Goal: Information Seeking & Learning: Learn about a topic

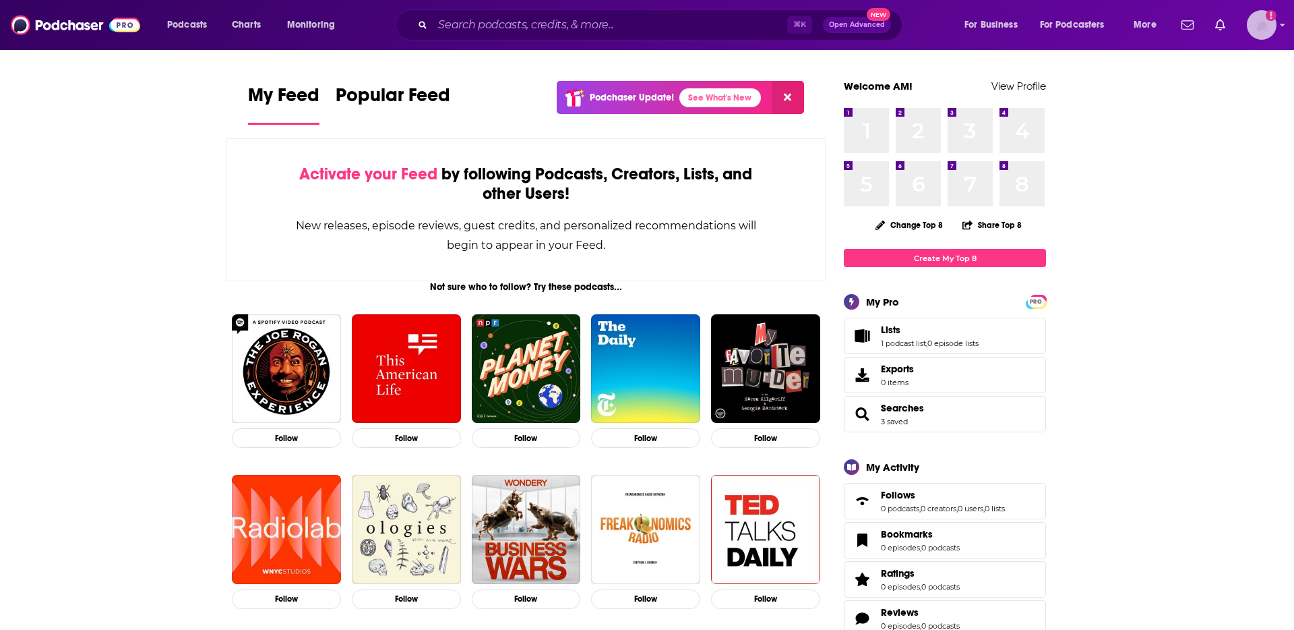
click at [1256, 28] on img "Logged in as andrewmorrissey" at bounding box center [1262, 25] width 30 height 30
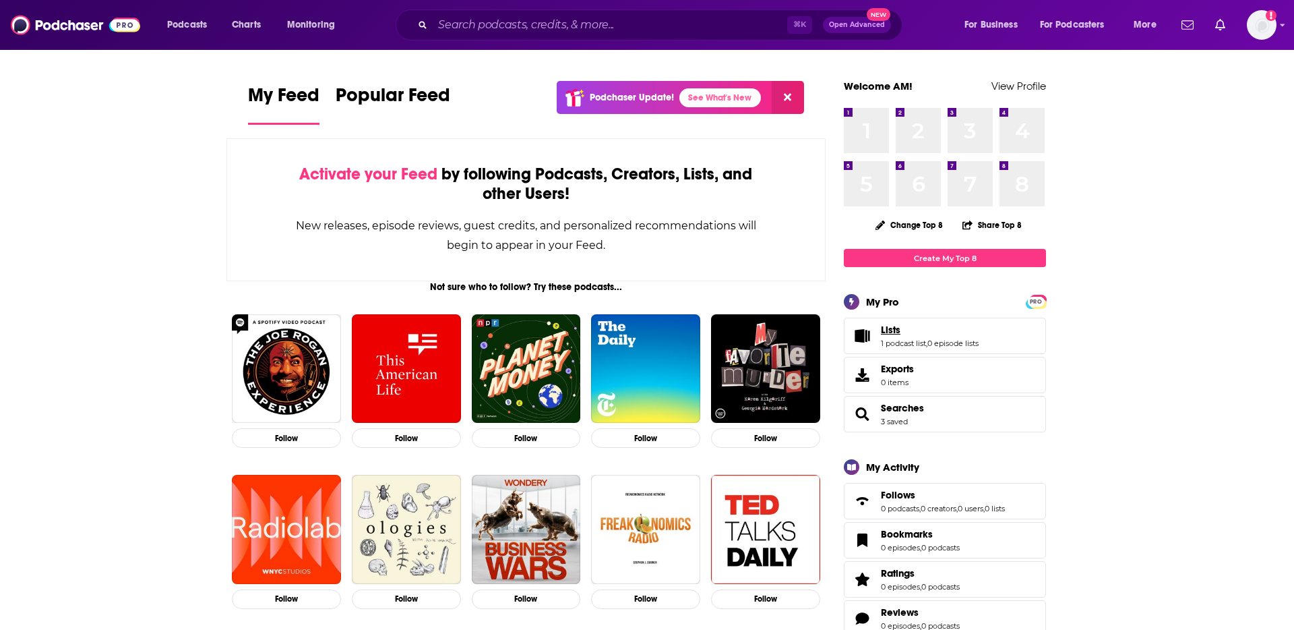
click at [945, 336] on link "Lists" at bounding box center [930, 330] width 98 height 12
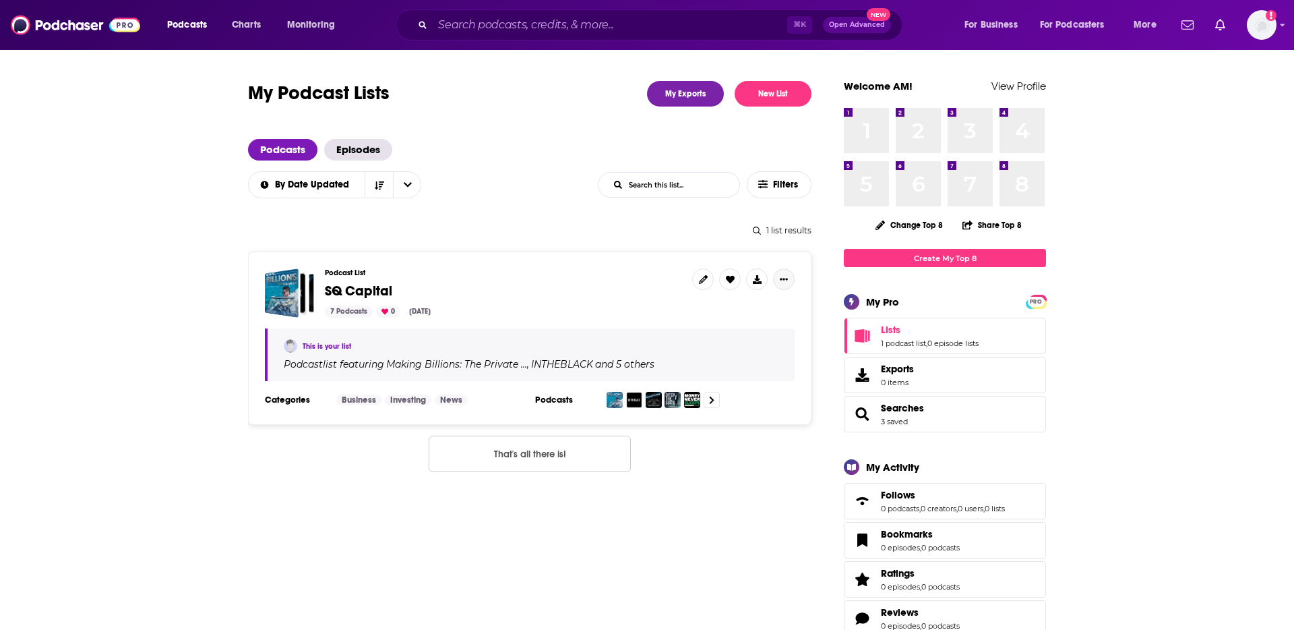
click at [779, 280] on button "Show More Button" at bounding box center [784, 279] width 22 height 22
click at [575, 305] on div "7 Podcasts 0 [DATE]" at bounding box center [503, 311] width 357 height 12
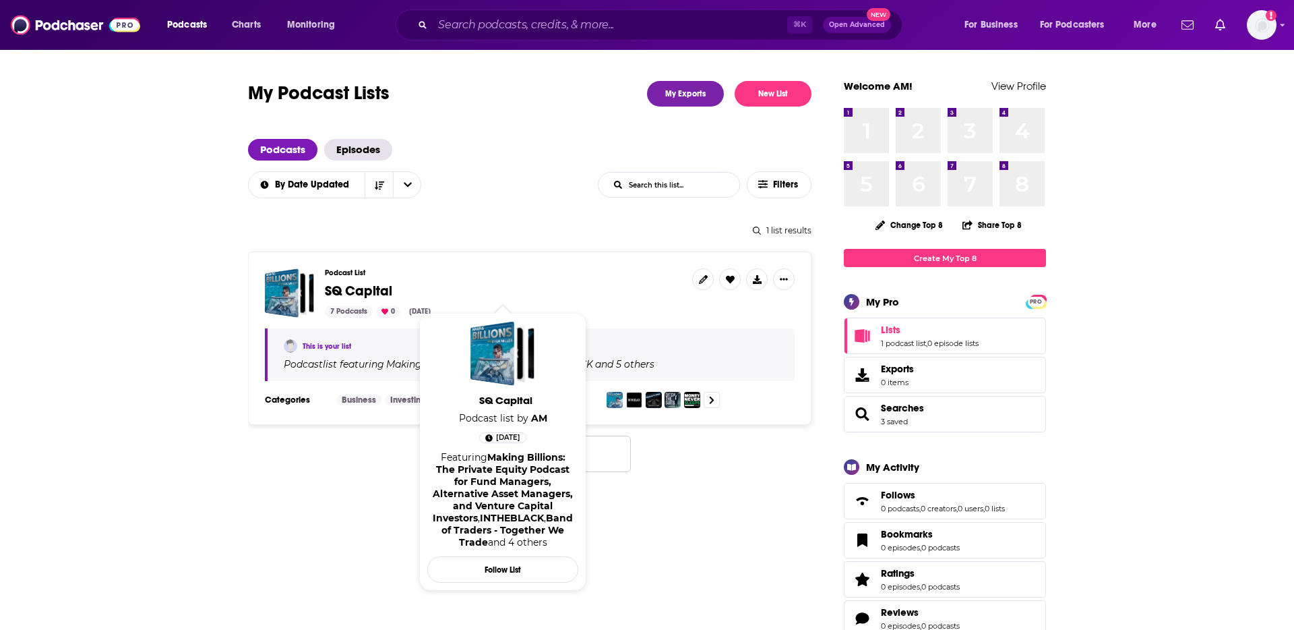
click at [361, 287] on span "SQ Capital" at bounding box center [358, 290] width 67 height 17
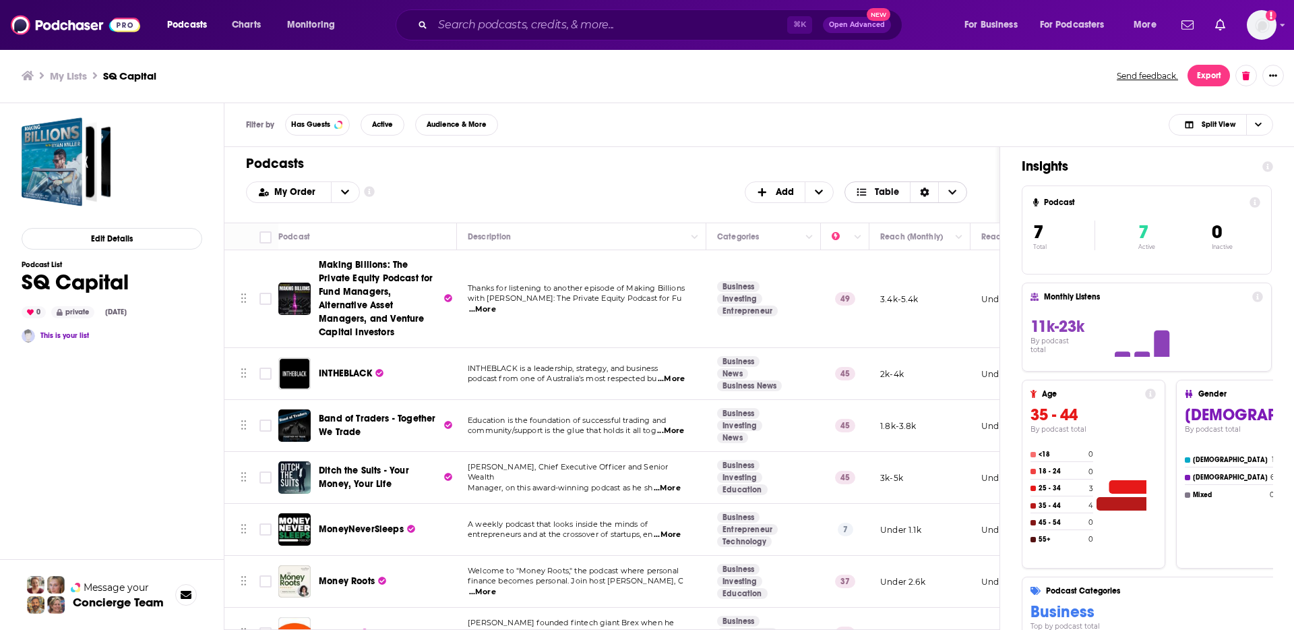
click at [949, 190] on icon "Choose View" at bounding box center [953, 191] width 8 height 5
click at [904, 192] on span "Table" at bounding box center [877, 192] width 65 height 23
click at [919, 192] on div "Sort Direction" at bounding box center [924, 192] width 28 height 20
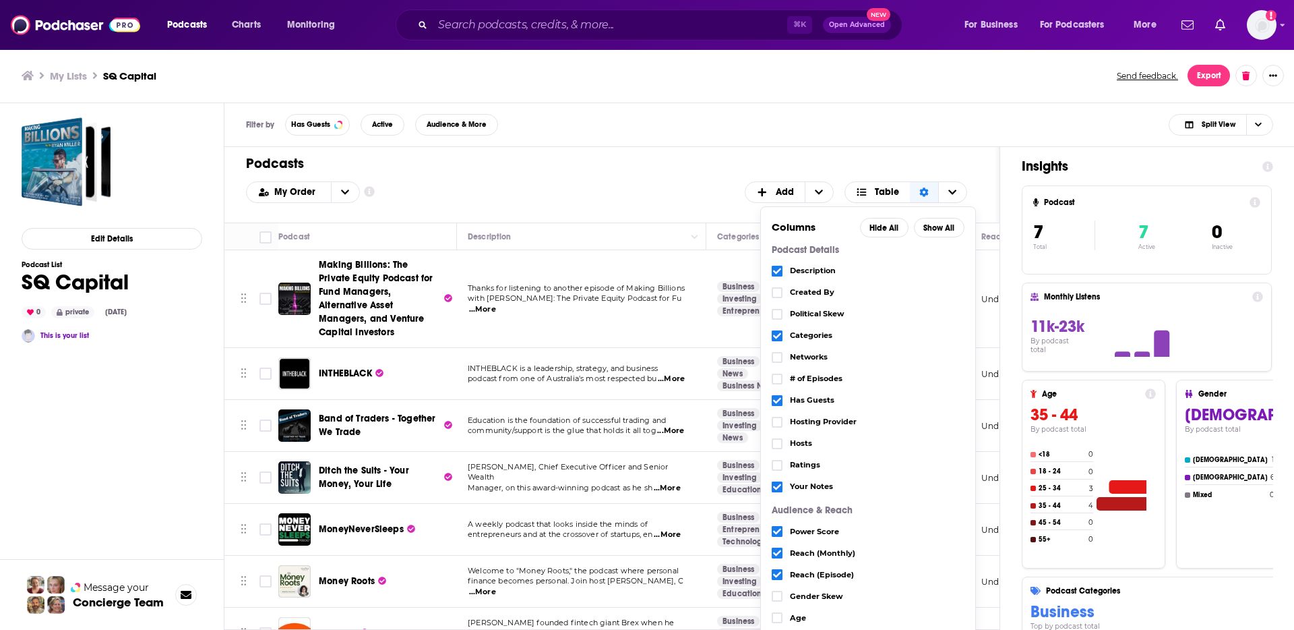
click at [920, 174] on div "Podcasts Add My Order Customize Your List Order Select the “My Order” sort and …" at bounding box center [612, 185] width 775 height 76
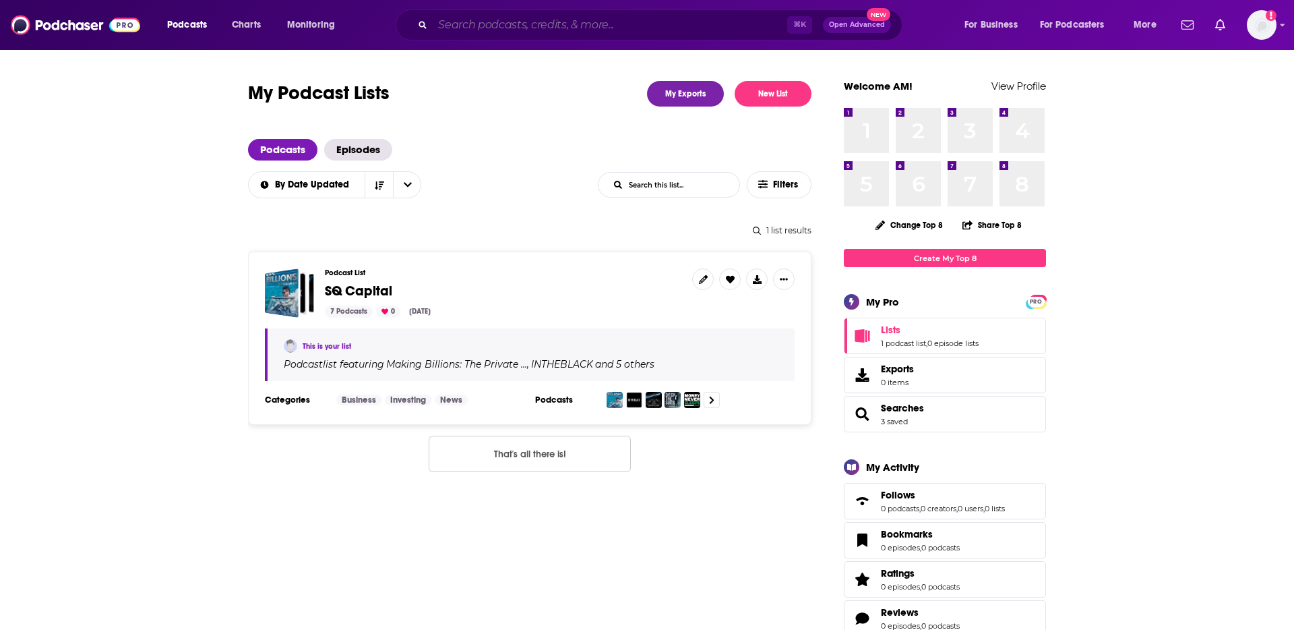
click at [523, 28] on input "Search podcasts, credits, & more..." at bounding box center [610, 25] width 355 height 22
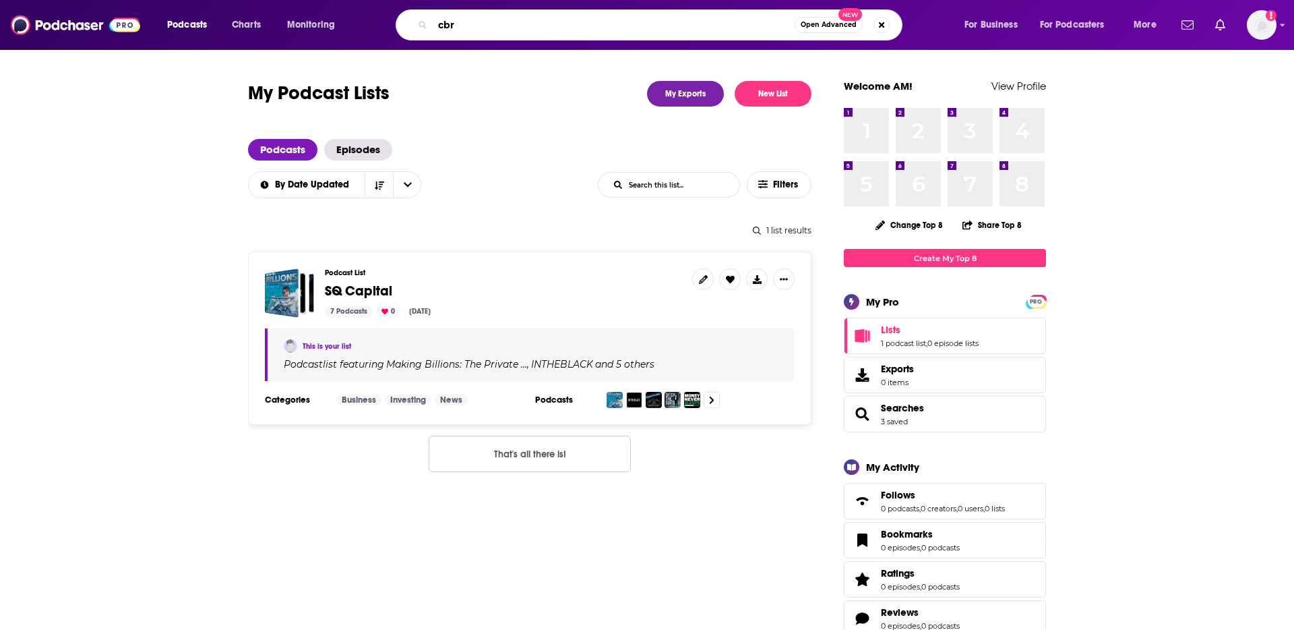
type input "cbre"
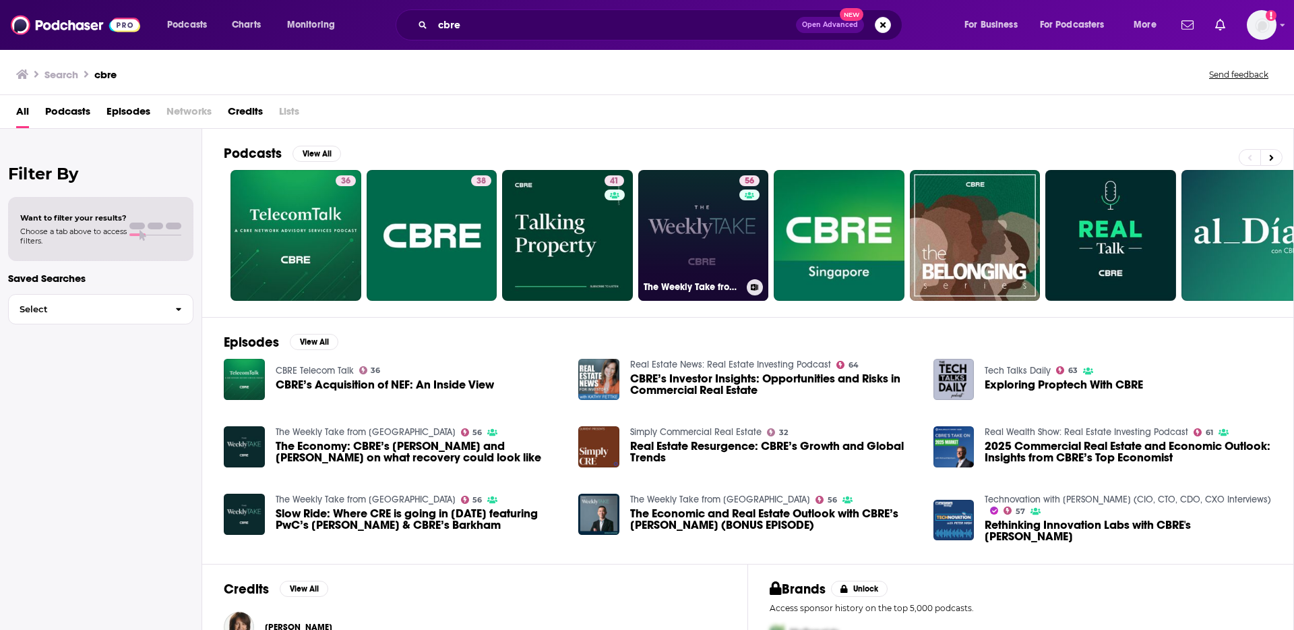
click at [700, 244] on link "56 The Weekly Take from [GEOGRAPHIC_DATA]" at bounding box center [703, 235] width 131 height 131
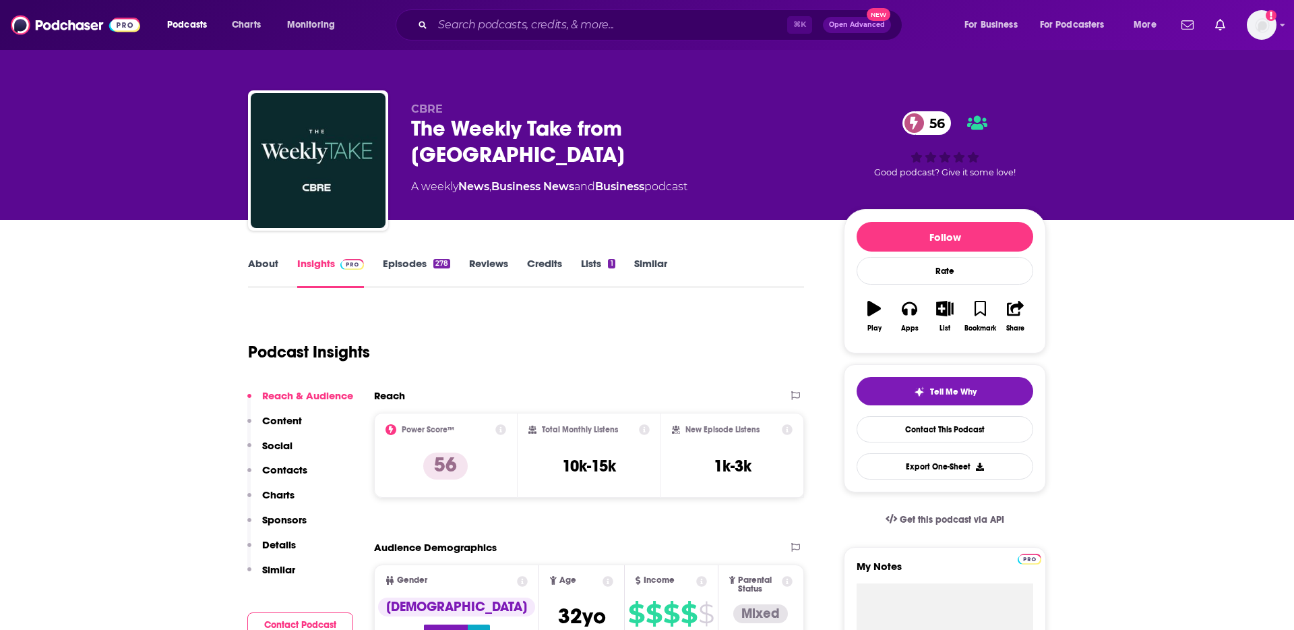
click at [289, 543] on p "Details" at bounding box center [279, 544] width 34 height 13
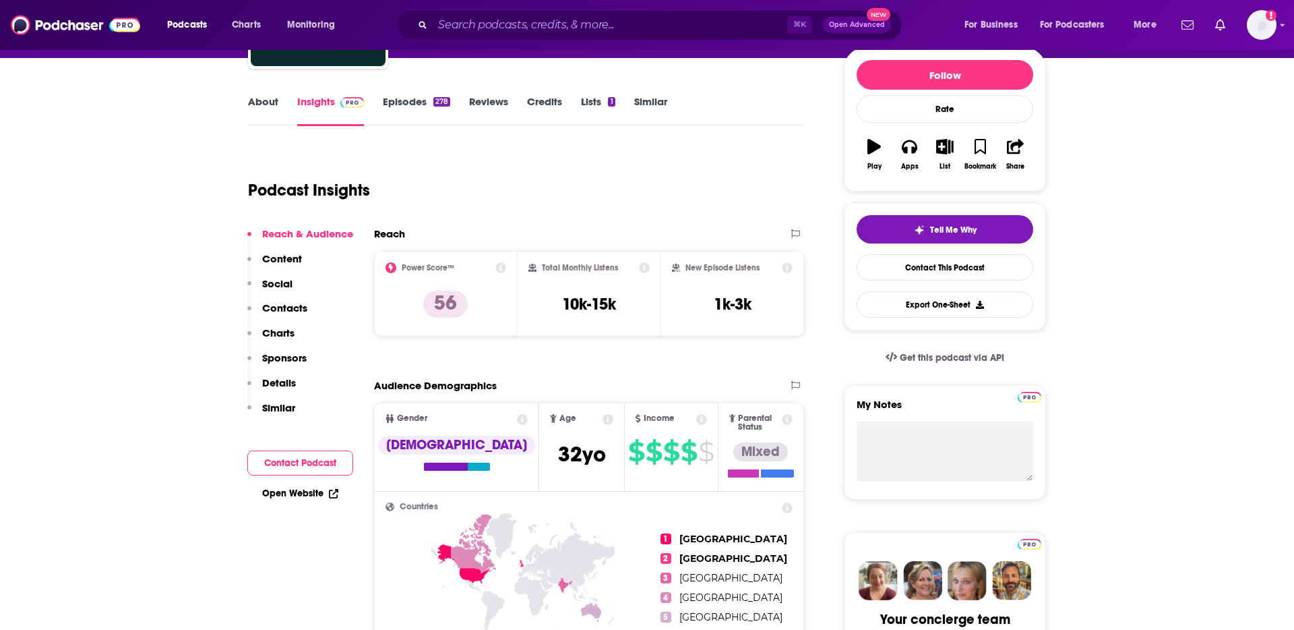
scroll to position [189, 0]
